Goal: Navigation & Orientation: Find specific page/section

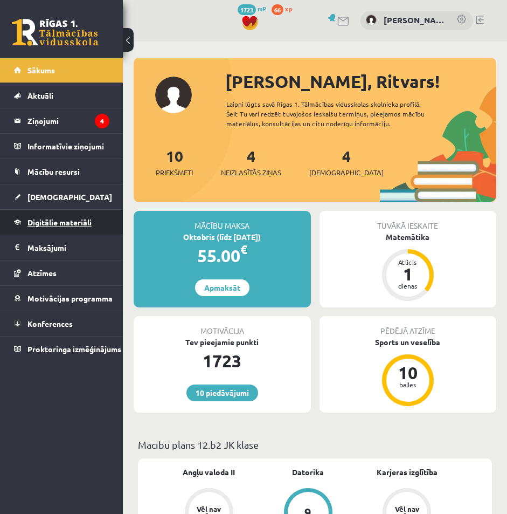
click at [88, 228] on link "Digitālie materiāli" at bounding box center [61, 222] width 95 height 25
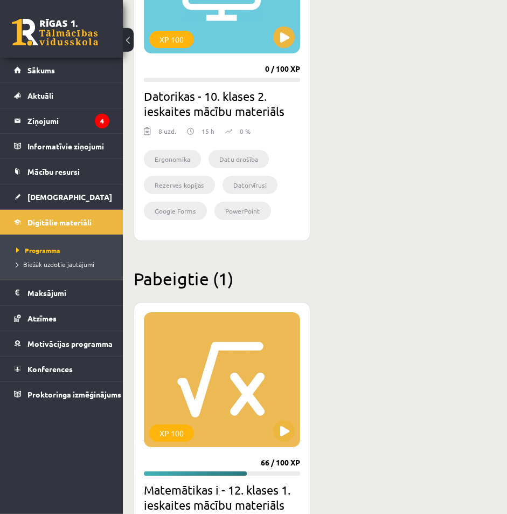
scroll to position [1853, 0]
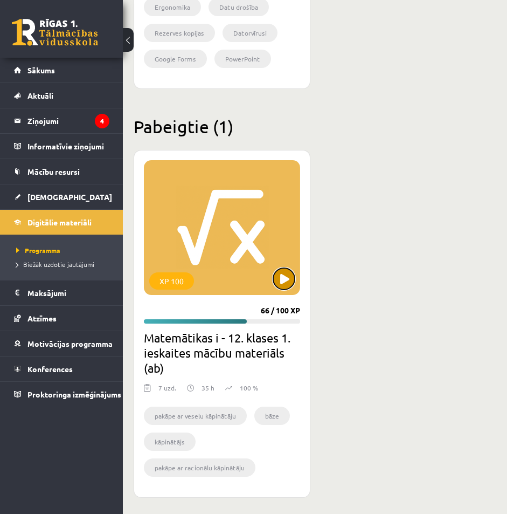
click at [292, 282] on button at bounding box center [284, 279] width 22 height 22
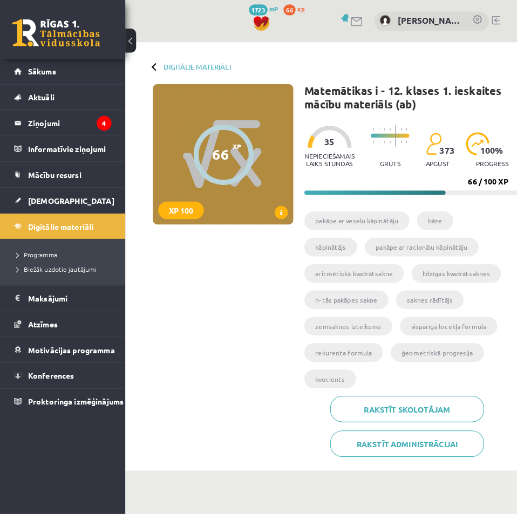
scroll to position [275, 0]
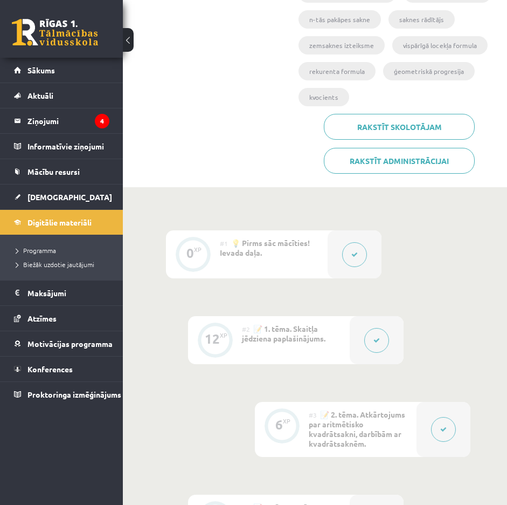
click at [388, 339] on button at bounding box center [376, 340] width 25 height 25
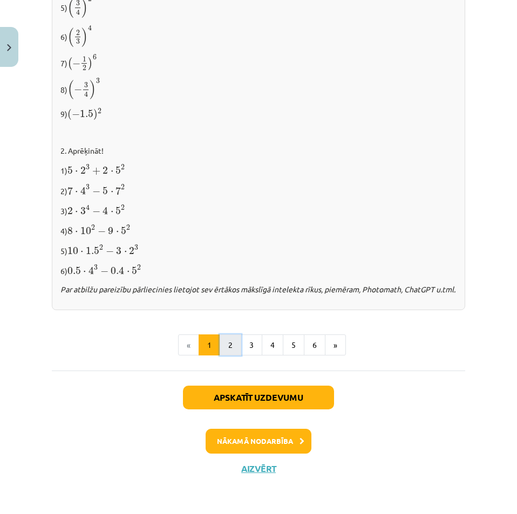
click at [228, 341] on button "2" at bounding box center [230, 345] width 22 height 22
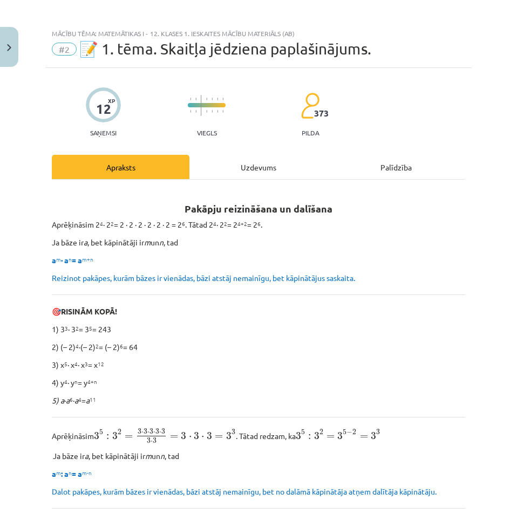
scroll to position [0, 0]
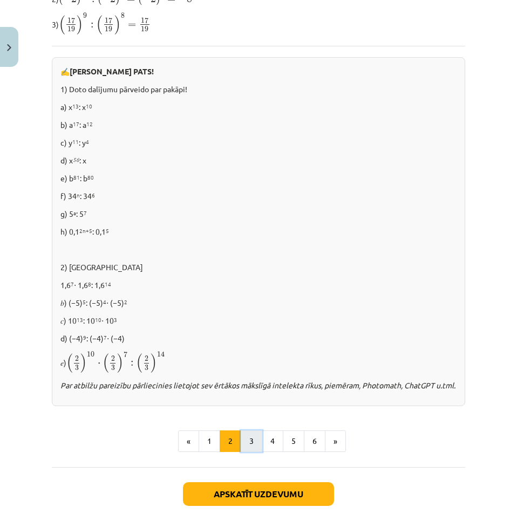
click at [249, 447] on button "3" at bounding box center [251, 441] width 22 height 22
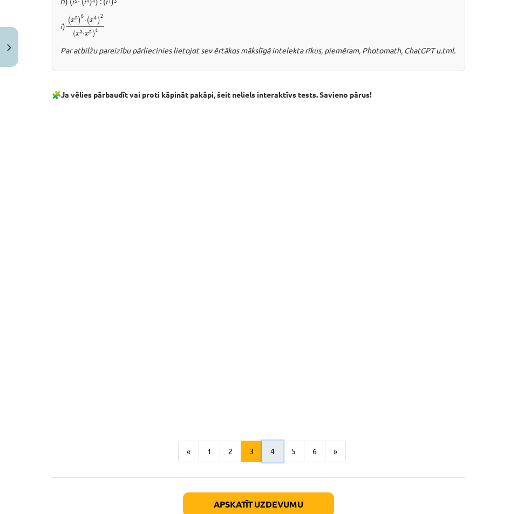
click at [273, 462] on button "4" at bounding box center [272, 451] width 22 height 22
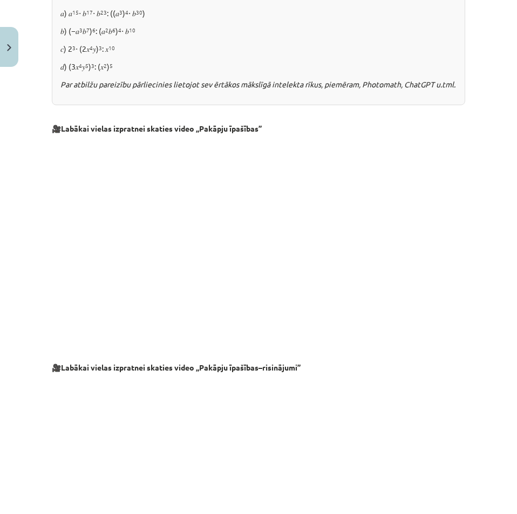
scroll to position [774, 0]
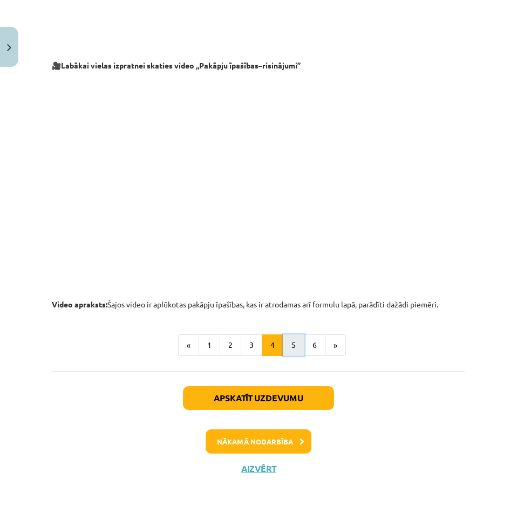
click at [295, 353] on button "5" at bounding box center [294, 345] width 22 height 22
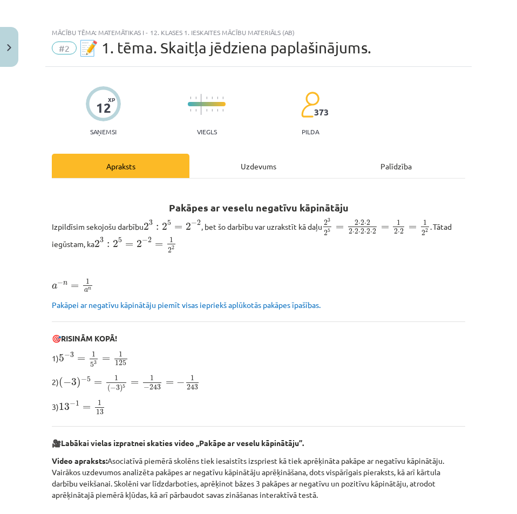
scroll to position [0, 0]
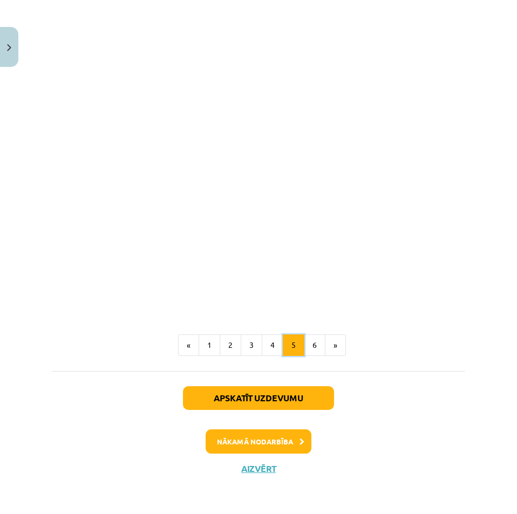
click at [296, 346] on button "5" at bounding box center [294, 345] width 22 height 22
click at [315, 347] on button "6" at bounding box center [315, 345] width 22 height 22
